Goal: Find specific page/section: Find specific page/section

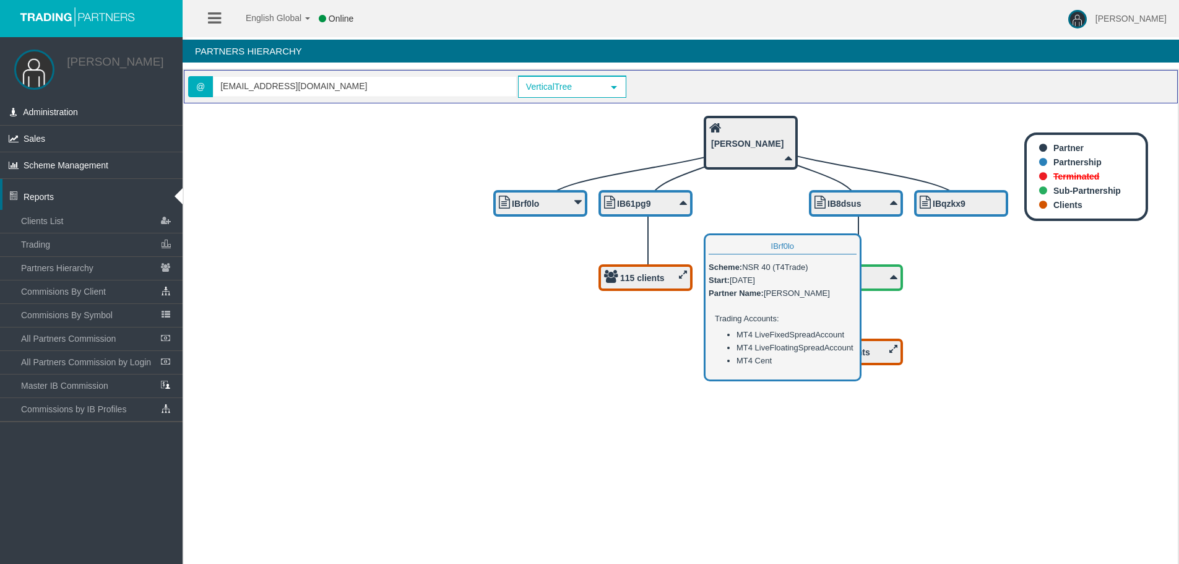
click at [515, 200] on b "IBrf0lo" at bounding box center [525, 204] width 27 height 10
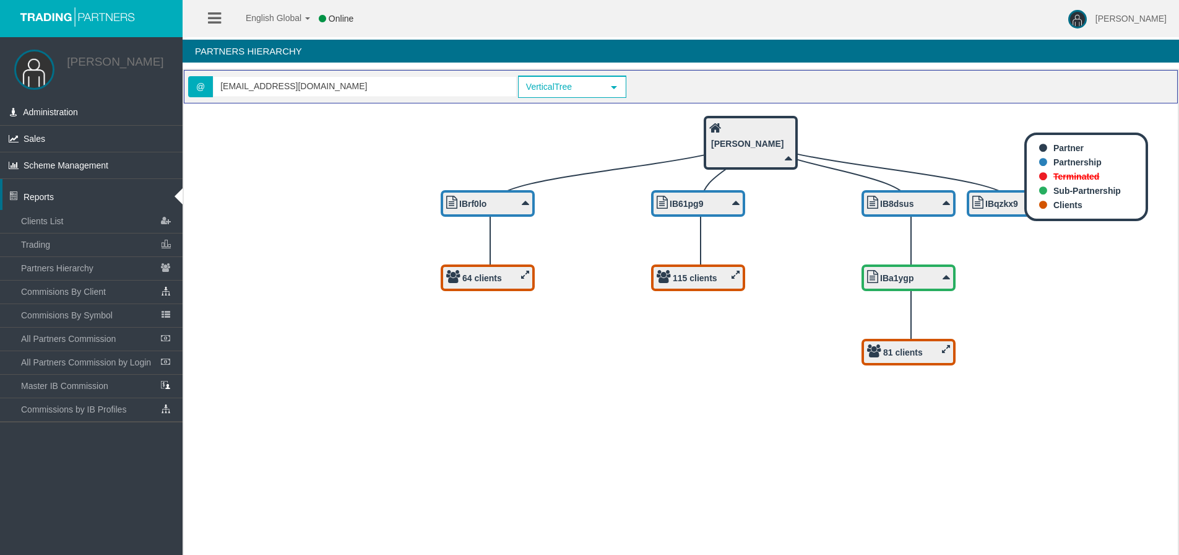
click at [991, 206] on b "IBqzkx9" at bounding box center [1001, 204] width 33 height 10
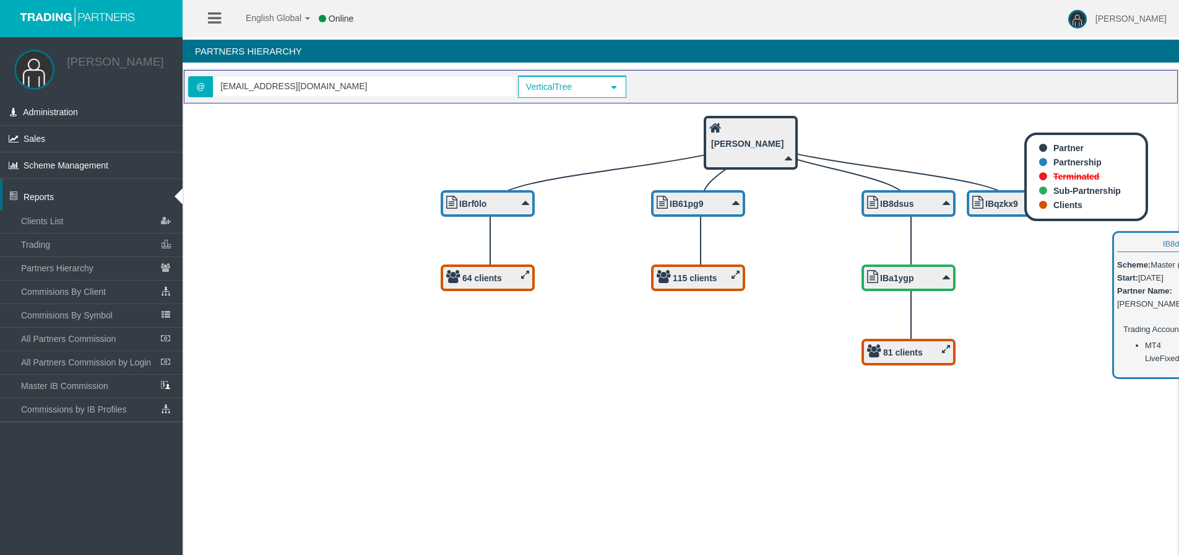
click at [923, 197] on div "IB8dsus" at bounding box center [908, 203] width 83 height 15
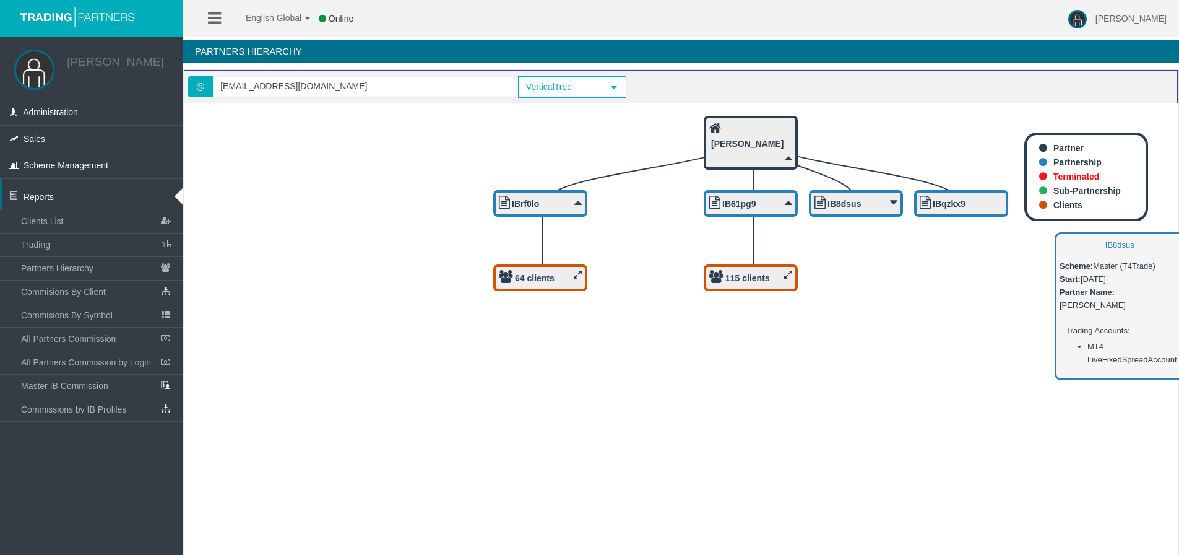
click at [866, 199] on div "IB8dsus" at bounding box center [855, 203] width 83 height 15
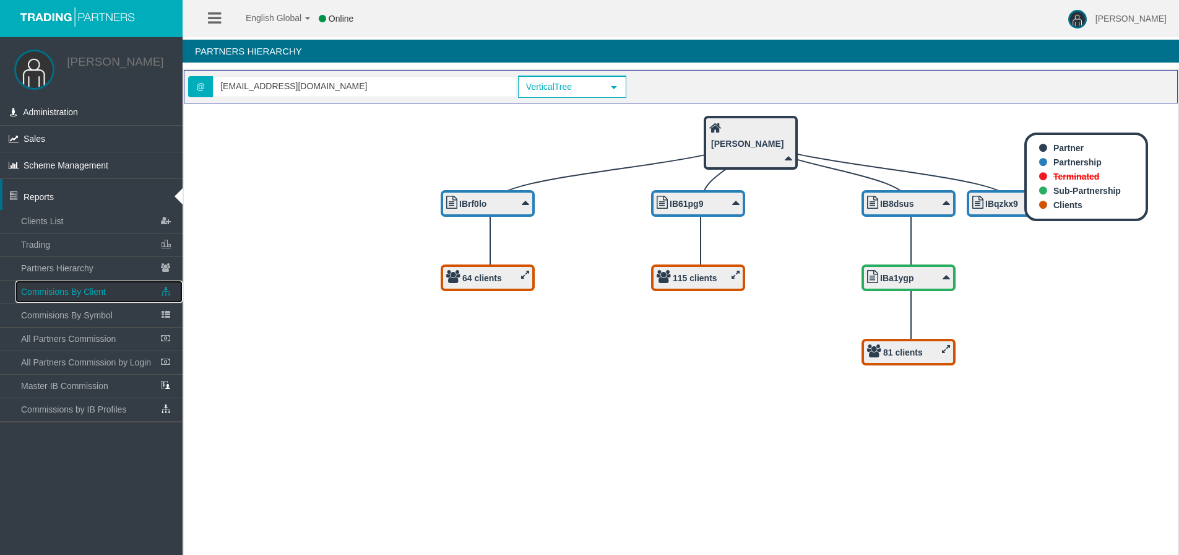
click at [182, 293] on link "Commisions By Client" at bounding box center [98, 291] width 167 height 22
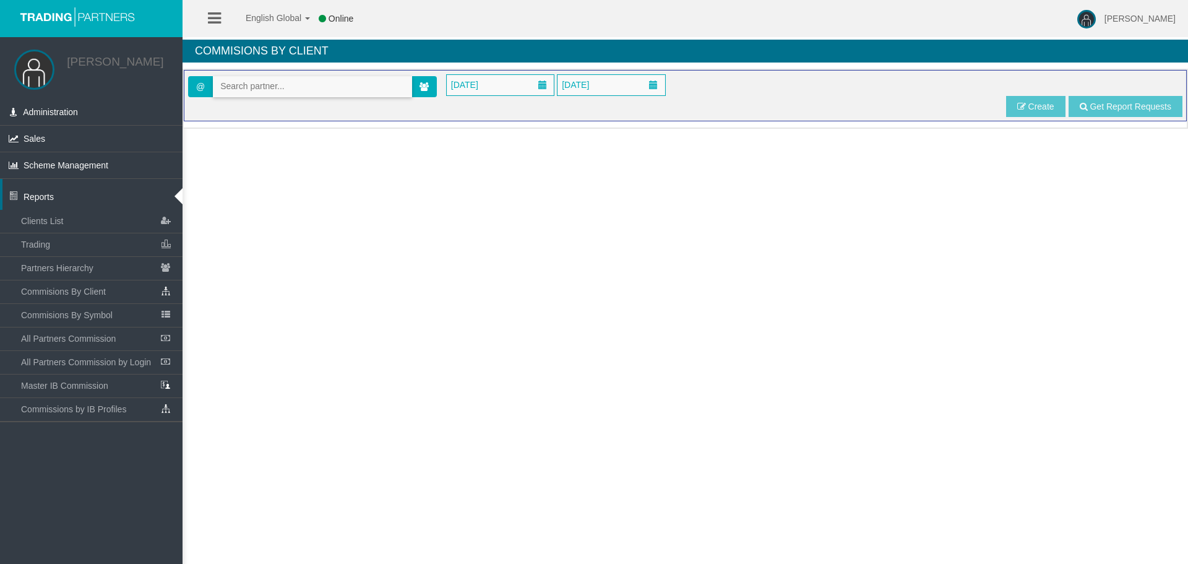
click at [267, 80] on input "text" at bounding box center [313, 86] width 198 height 19
